Goal: Information Seeking & Learning: Check status

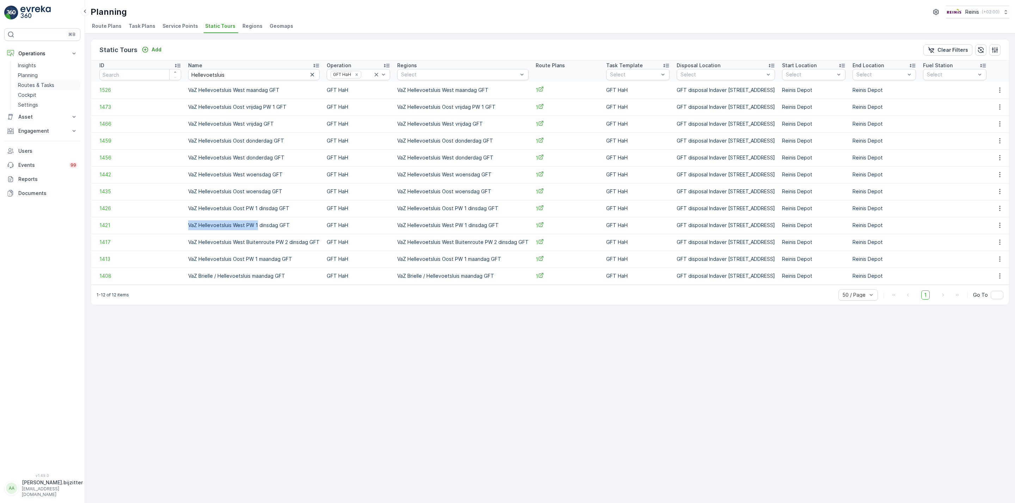
click at [47, 83] on p "Routes & Tasks" at bounding box center [36, 85] width 36 height 7
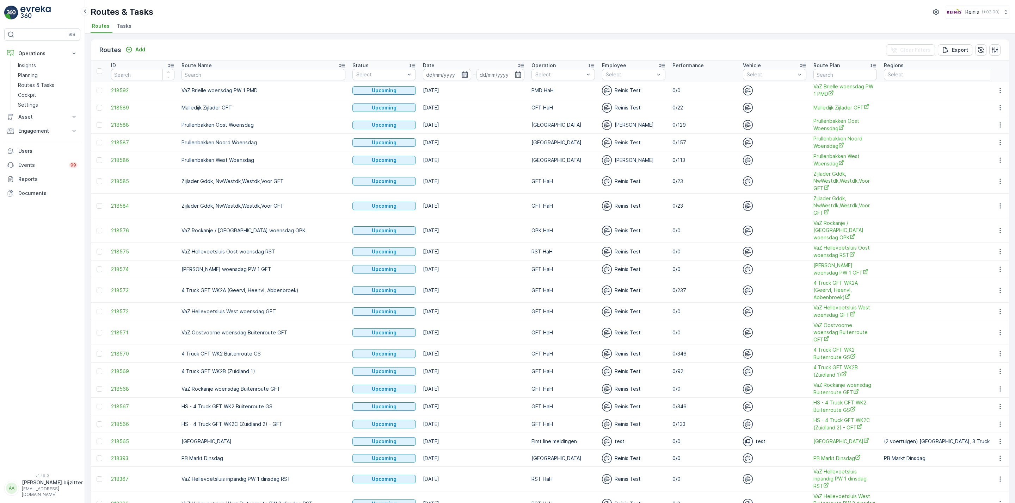
click at [461, 75] on icon "button" at bounding box center [464, 74] width 7 height 7
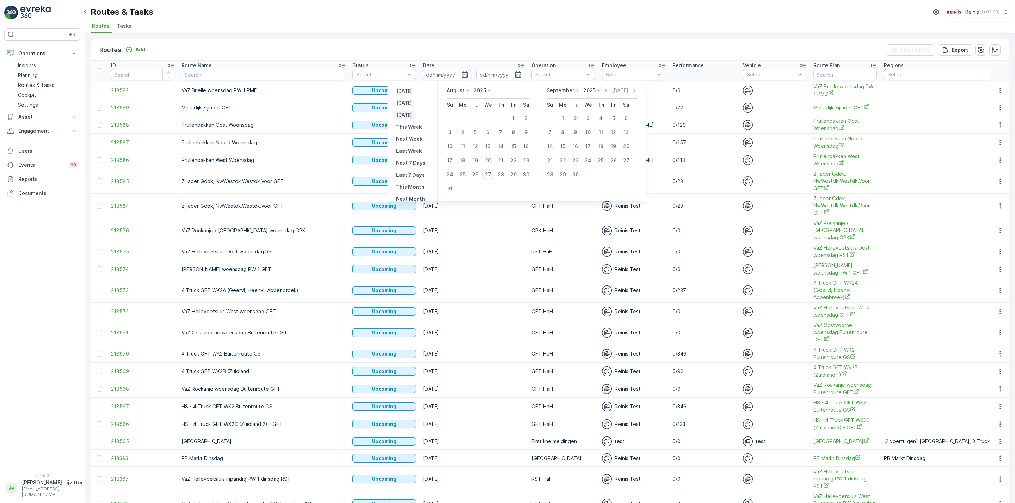
click at [413, 116] on p "[DATE]" at bounding box center [404, 115] width 17 height 7
type input "[DATE]"
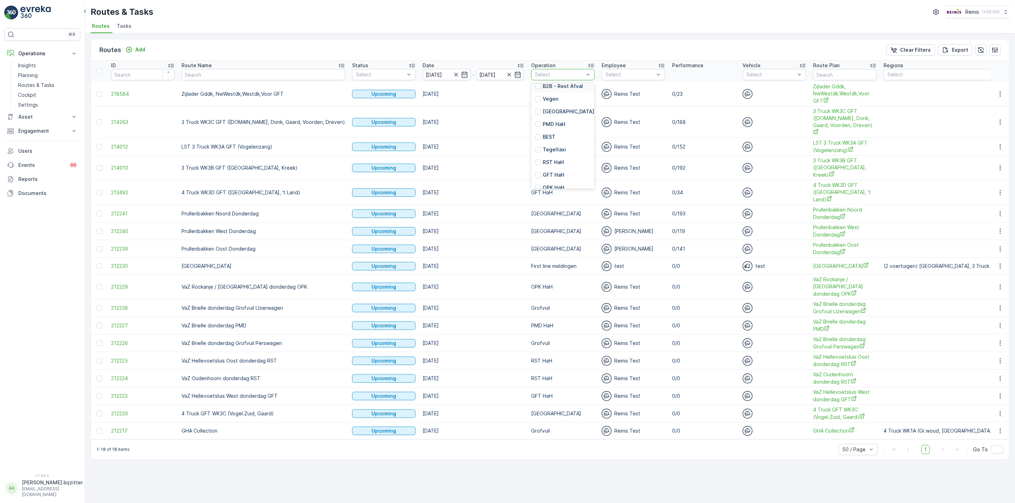
scroll to position [159, 0]
click at [535, 156] on div at bounding box center [538, 157] width 6 height 6
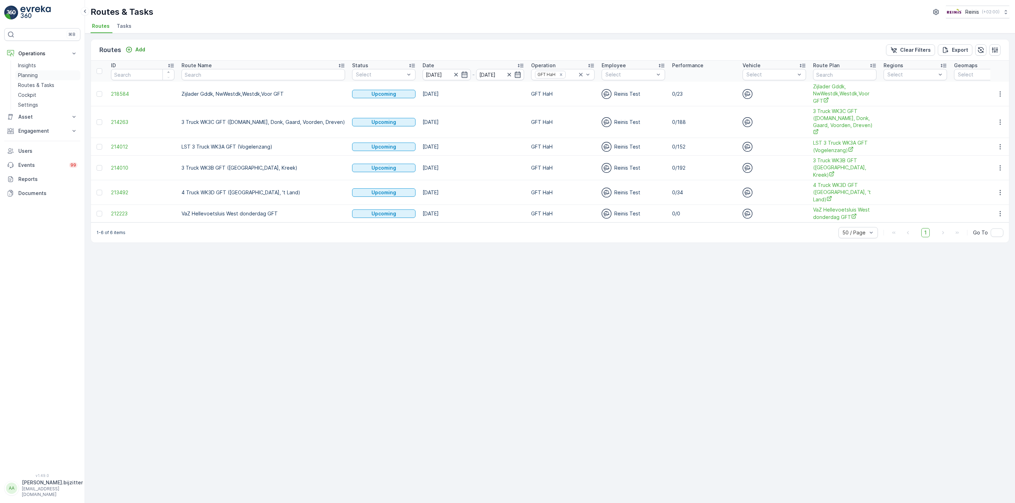
click at [26, 78] on p "Planning" at bounding box center [28, 75] width 20 height 7
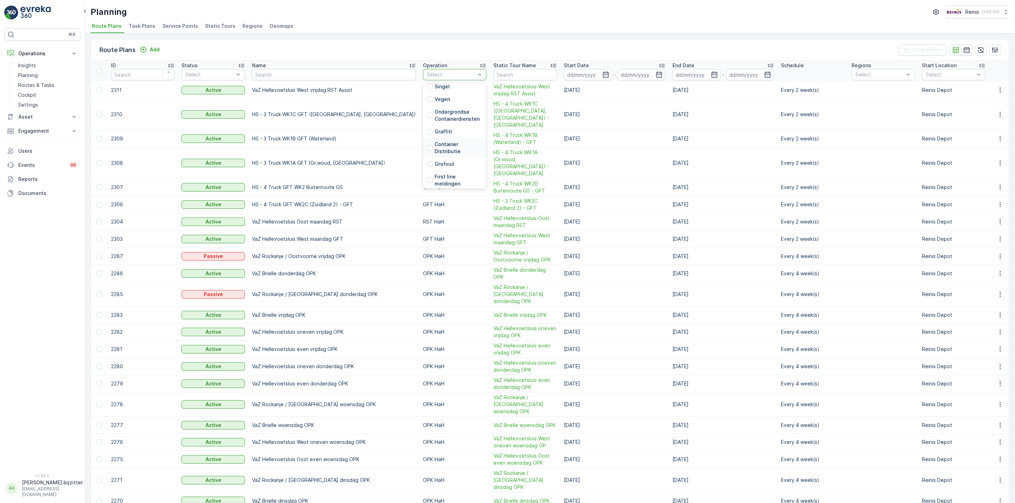
scroll to position [159, 0]
click at [427, 142] on div at bounding box center [430, 144] width 6 height 6
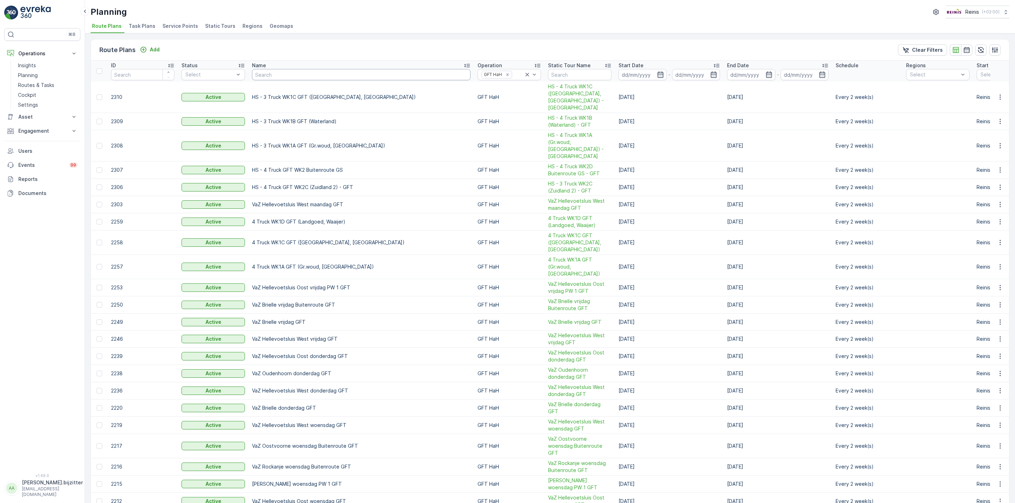
click at [294, 71] on input "text" at bounding box center [361, 74] width 218 height 11
type input "WK3"
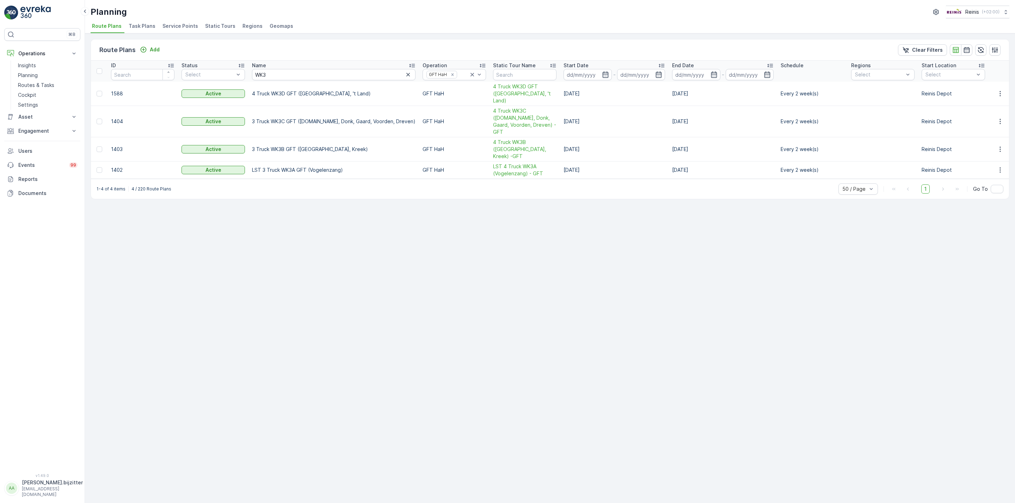
click at [458, 310] on div "Route Plans Add Clear Filters ID Status Select Name WK3 Operation GFT HaH Stati…" at bounding box center [550, 268] width 930 height 470
click at [220, 24] on span "Static Tours" at bounding box center [220, 26] width 30 height 7
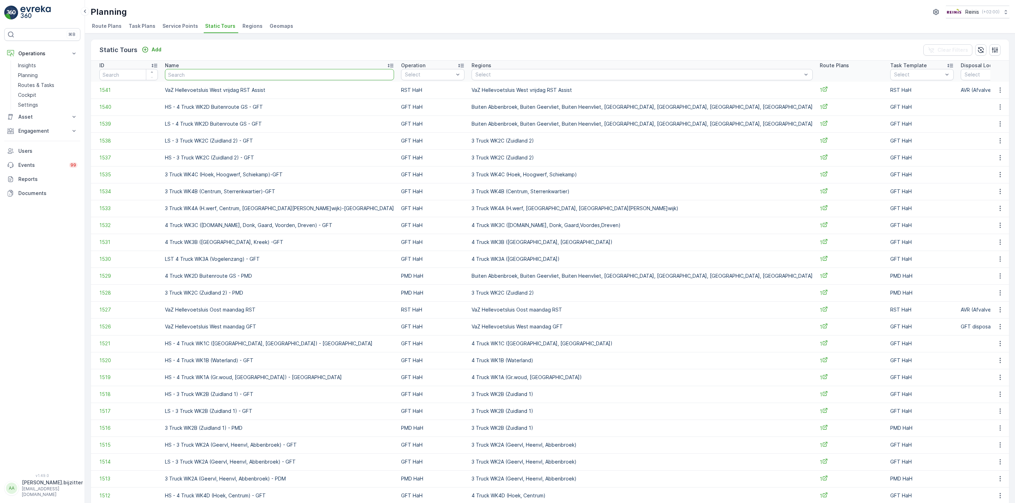
click at [241, 73] on input "text" at bounding box center [279, 74] width 229 height 11
type input "WK3"
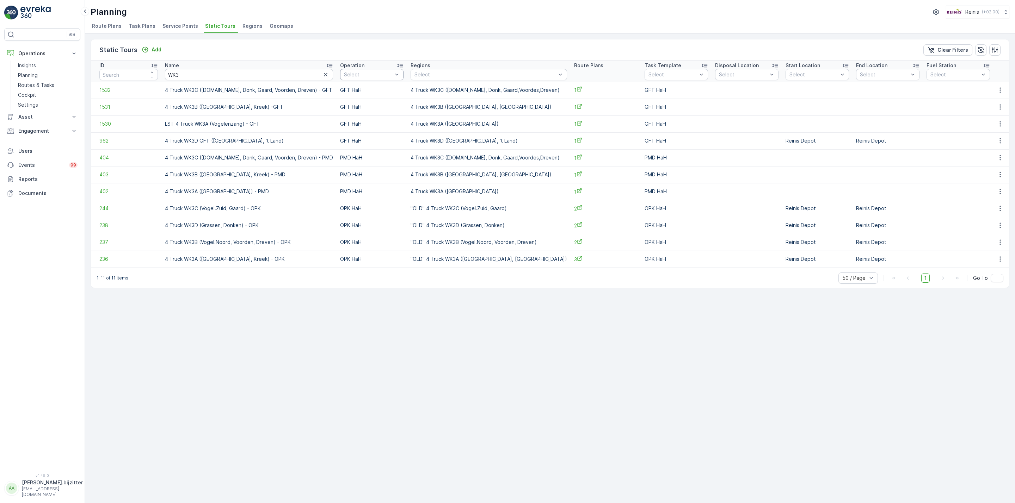
click at [400, 71] on div at bounding box center [396, 74] width 7 height 11
click at [350, 147] on div at bounding box center [347, 150] width 6 height 6
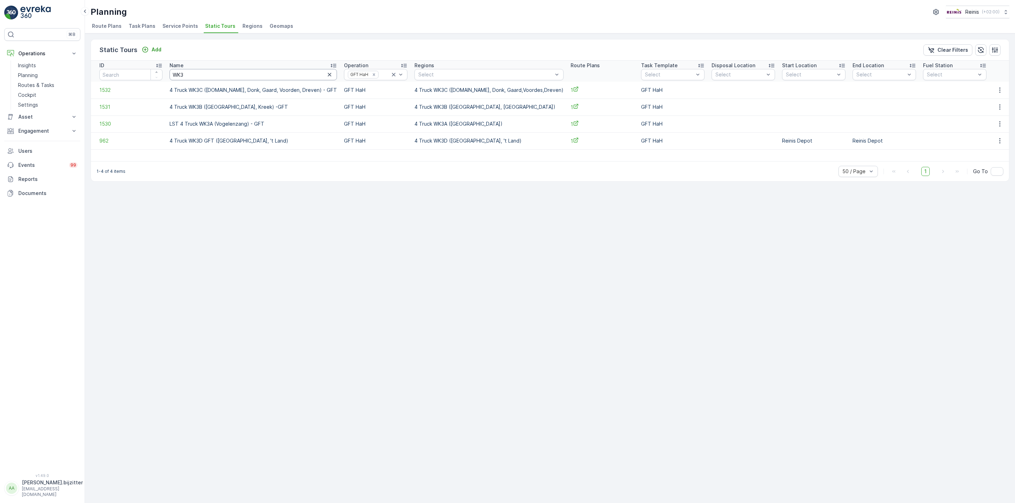
click at [230, 74] on input "WK3" at bounding box center [252, 74] width 167 height 11
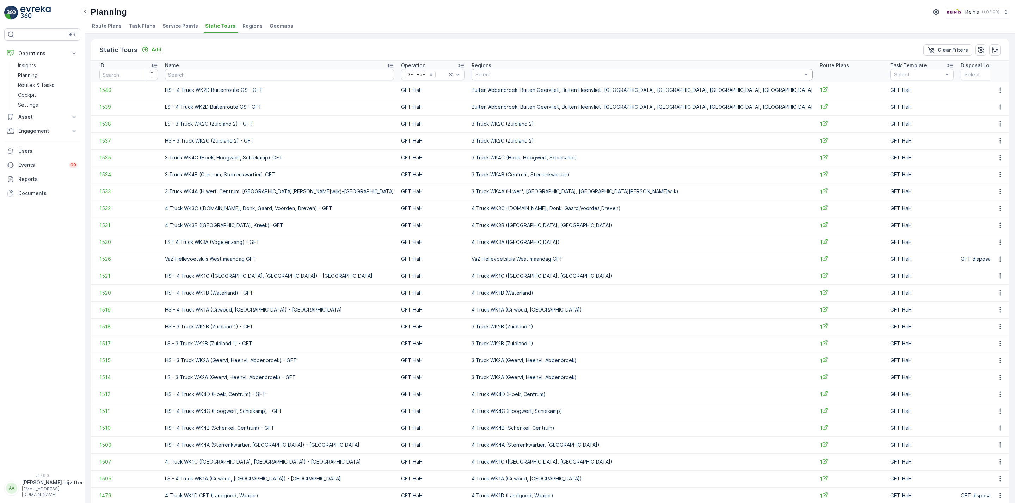
click at [475, 74] on div at bounding box center [639, 75] width 328 height 6
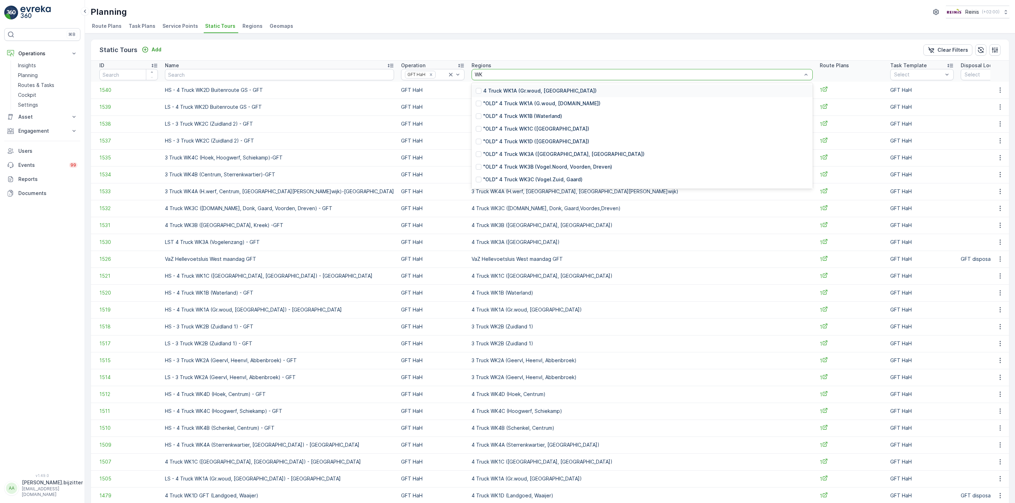
type input "WK3"
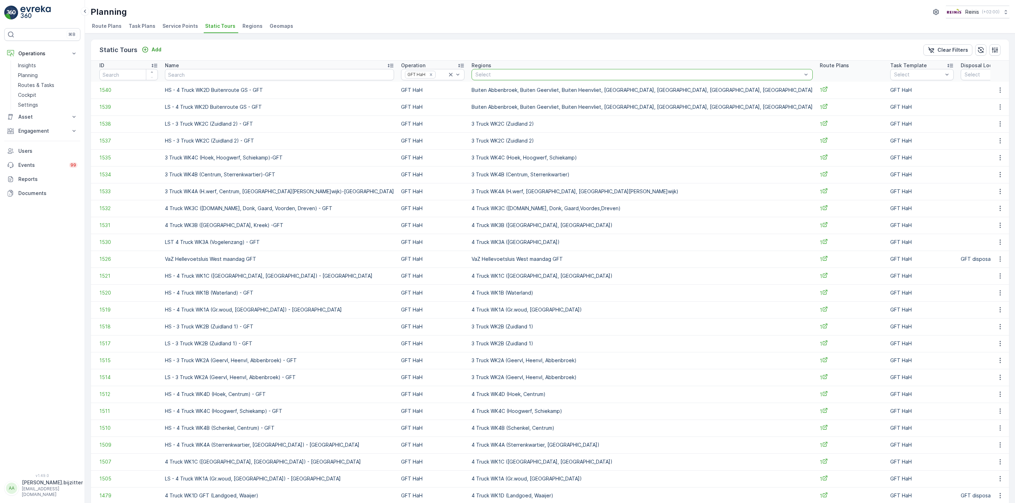
click at [475, 75] on div at bounding box center [639, 75] width 328 height 6
type input "W"
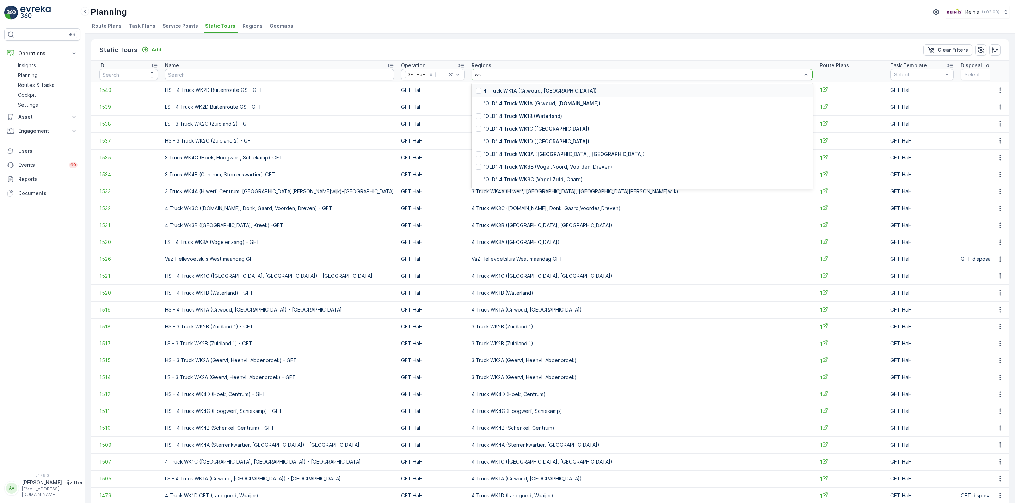
type input "wk3"
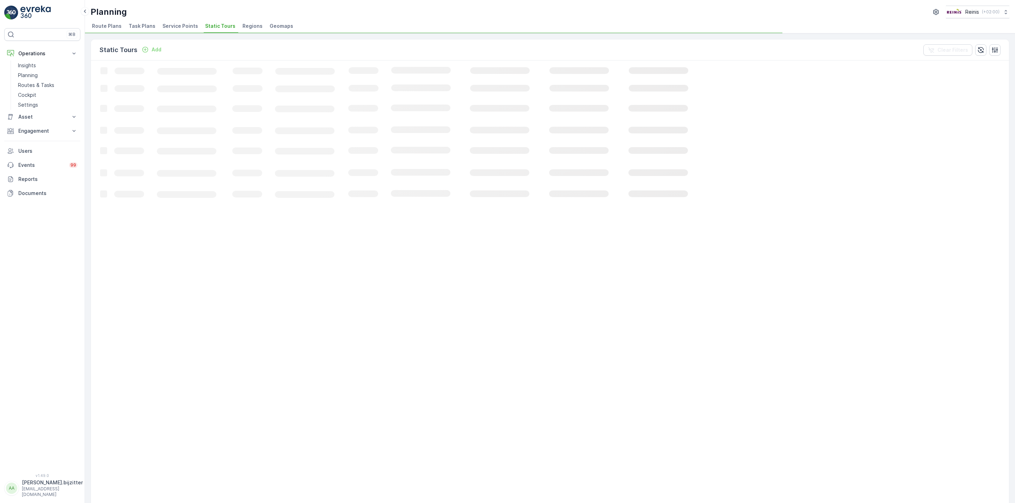
click at [441, 75] on icon "Loading..." at bounding box center [429, 442] width 676 height 763
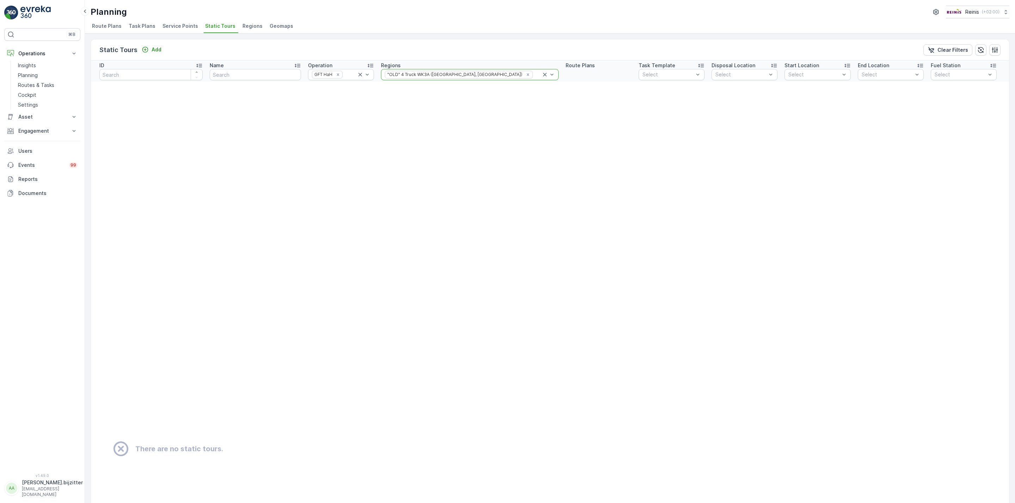
click at [541, 73] on icon at bounding box center [544, 74] width 7 height 7
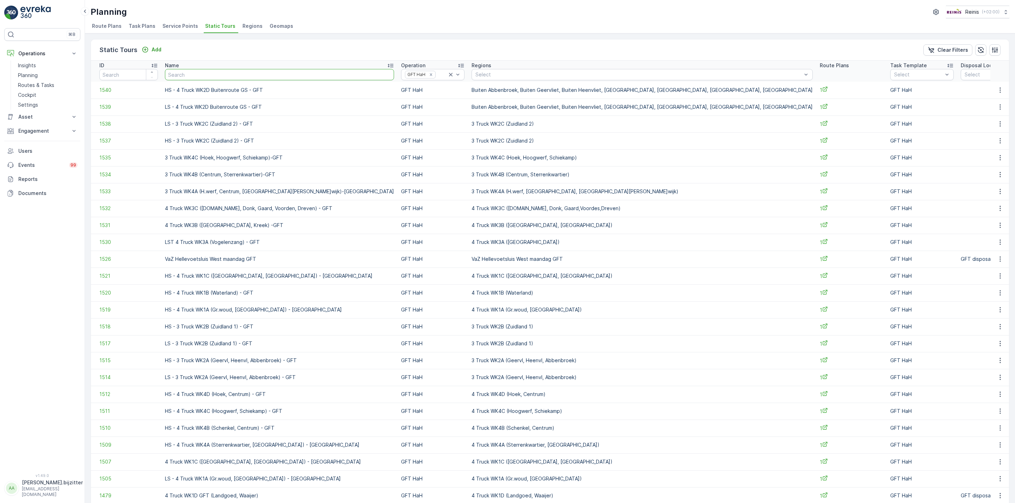
click at [277, 73] on input "text" at bounding box center [279, 74] width 229 height 11
type input "wk3"
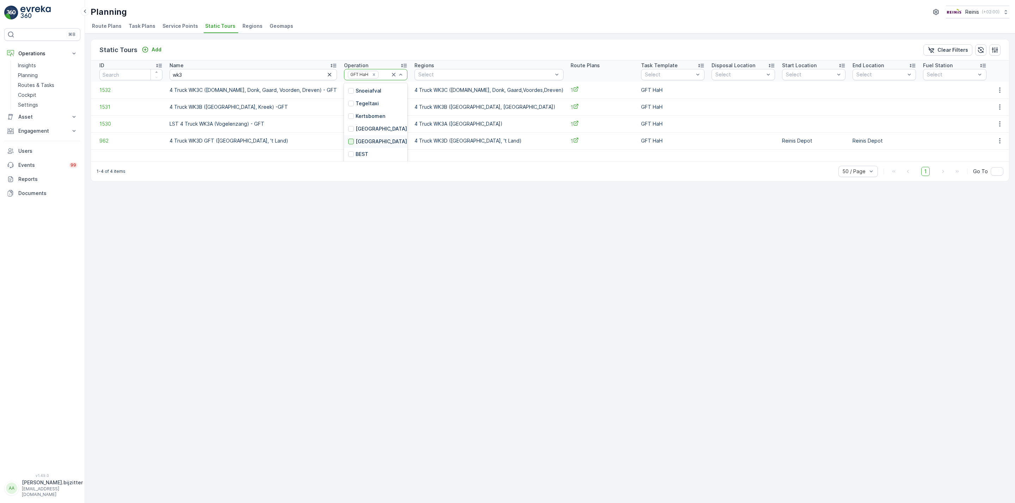
click at [354, 142] on div at bounding box center [351, 142] width 6 height 6
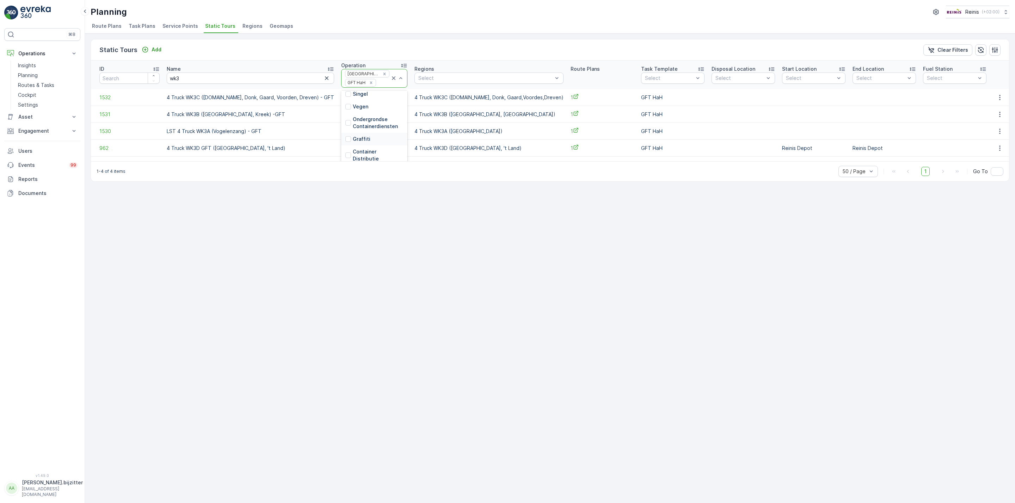
scroll to position [145, 0]
click at [357, 179] on div "1-4 of 4 items 50 / Page 1 Go To" at bounding box center [550, 171] width 918 height 20
click at [327, 76] on icon "button" at bounding box center [326, 78] width 7 height 7
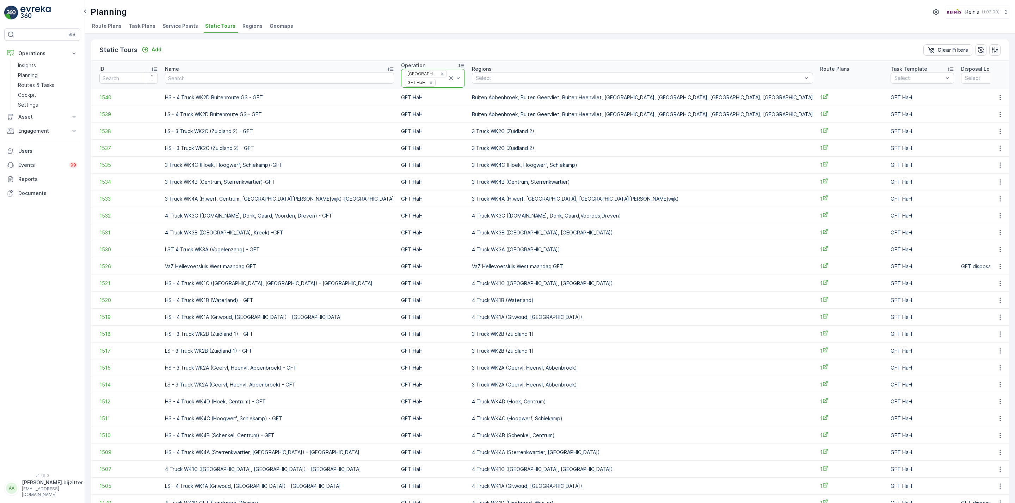
click at [449, 78] on icon at bounding box center [451, 78] width 4 height 4
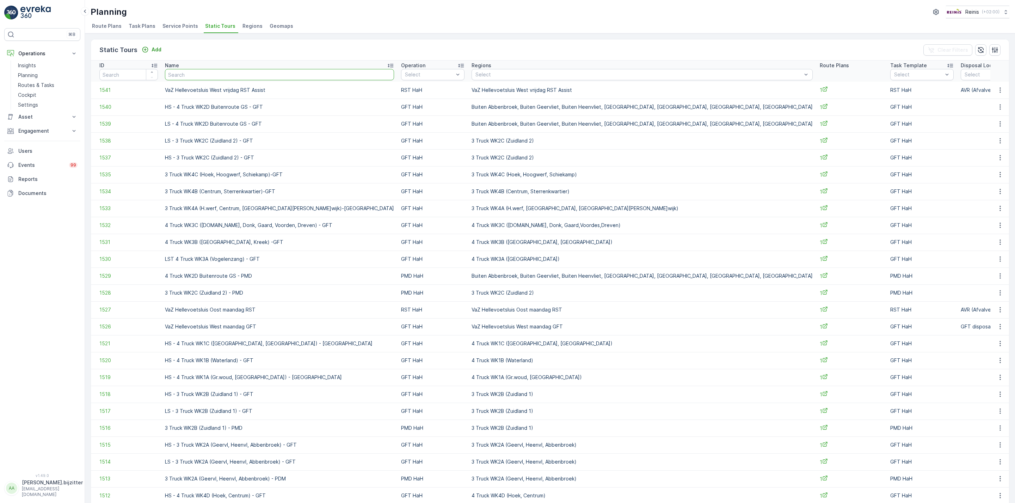
click at [221, 75] on input "text" at bounding box center [279, 74] width 229 height 11
type input "wk3"
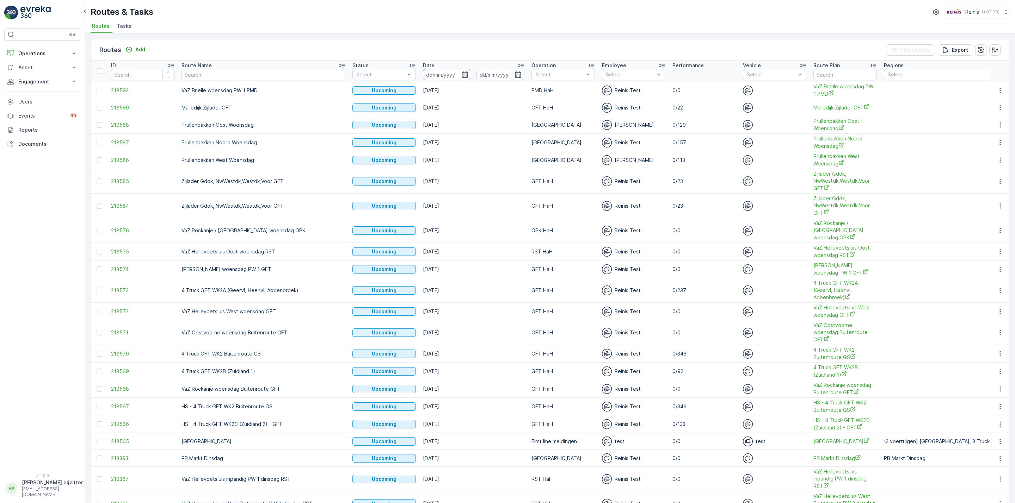
click at [423, 75] on input at bounding box center [447, 74] width 48 height 11
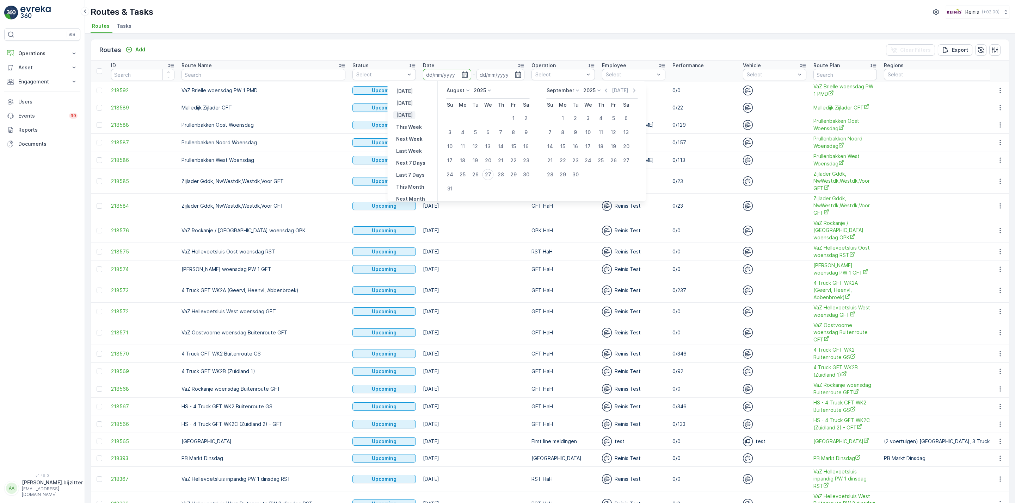
click at [410, 116] on p "[DATE]" at bounding box center [404, 115] width 17 height 7
type input "[DATE]"
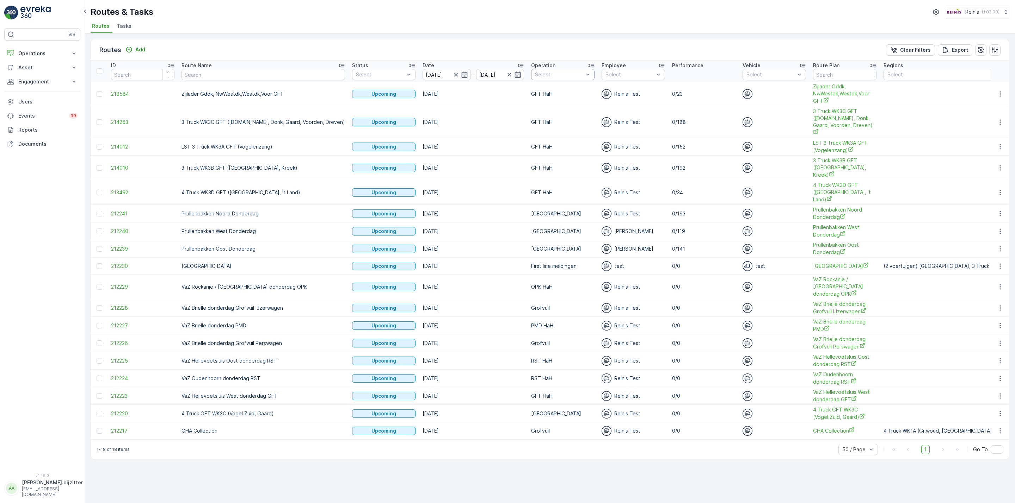
click at [551, 73] on div at bounding box center [559, 75] width 50 height 6
click at [535, 132] on div at bounding box center [538, 134] width 6 height 6
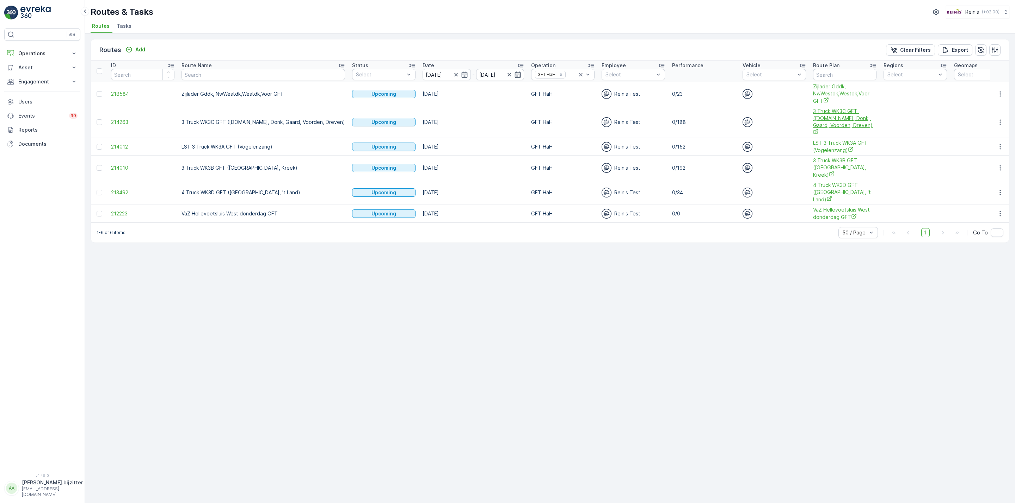
click at [813, 116] on span "3 Truck WK3C GFT ([DOMAIN_NAME], Donk, Gaard, Voorden, Dreven)" at bounding box center [844, 122] width 63 height 29
click at [530, 309] on div "Routes Add Clear Filters Export ID Route Name Status Select Date 28.08.2025 - 2…" at bounding box center [550, 268] width 930 height 470
